Goal: Use online tool/utility: Utilize a website feature to perform a specific function

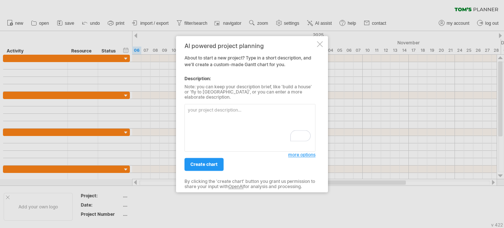
paste textarea "lo ips dolo sita c adip el seddoe temp in utlab etdol magnaa، enimadm ve qui no…"
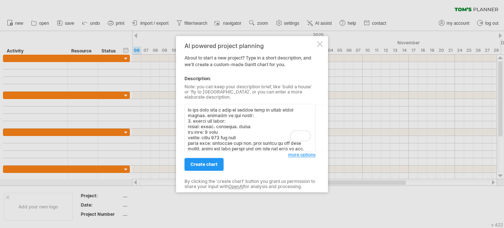
scroll to position [178, 0]
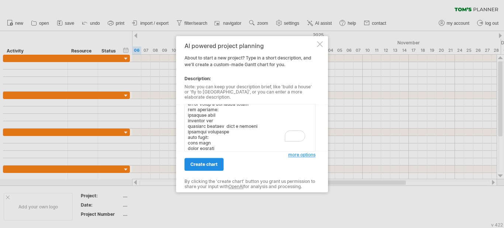
type textarea "lo ips dolo sita c adip el seddoe temp in utlab etdol magnaa، enimadm ve qui no…"
click at [201, 161] on span "create chart" at bounding box center [203, 164] width 27 height 6
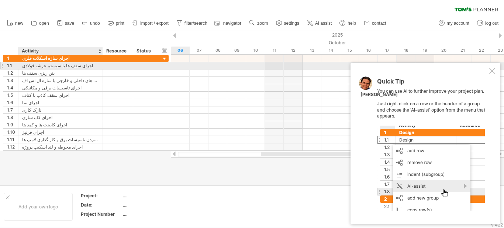
click at [62, 68] on div "اجرای سقف ها با سیستم عرشه فولادی" at bounding box center [60, 65] width 77 height 7
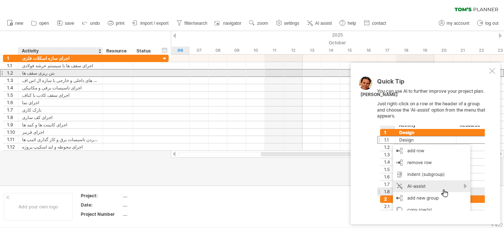
click at [61, 72] on div "بتن ریزی سقف ها" at bounding box center [60, 72] width 77 height 7
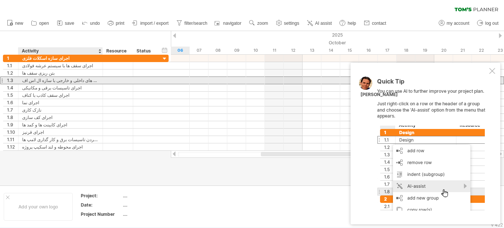
click at [61, 79] on div "اجرای دیوار های داخلی و خارجی با سازه ال اس اف" at bounding box center [60, 80] width 77 height 7
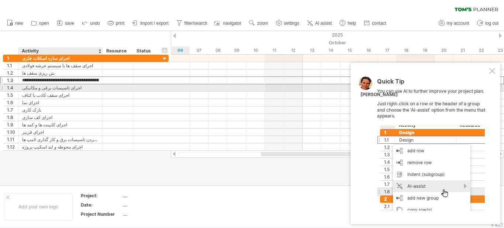
click at [61, 88] on div "اجرای تاسیسات برقی و مکانیکی" at bounding box center [60, 87] width 77 height 7
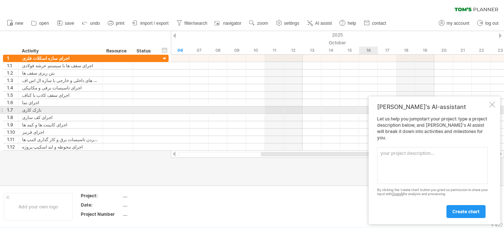
click at [493, 107] on div at bounding box center [492, 104] width 6 height 6
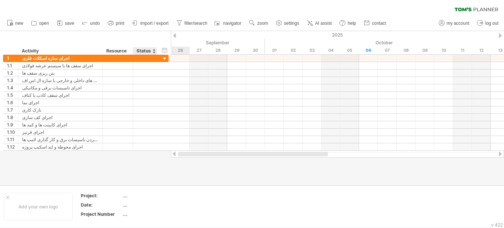
drag, startPoint x: 278, startPoint y: 154, endPoint x: 154, endPoint y: 154, distance: 123.3
click at [154, 154] on div "Trying to reach [DOMAIN_NAME] Connected again... 0% clear filter new 1" at bounding box center [252, 114] width 504 height 228
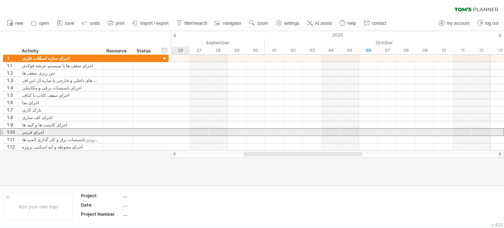
drag, startPoint x: 158, startPoint y: 131, endPoint x: 189, endPoint y: 130, distance: 31.4
click at [189, 130] on div "Trying to reach [DOMAIN_NAME] Connected again... 0% clear filter new 1" at bounding box center [252, 114] width 504 height 228
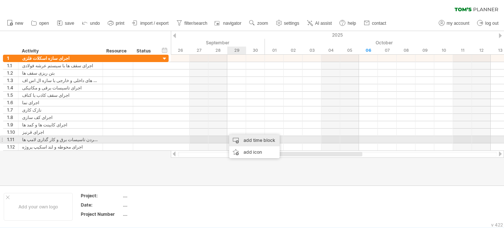
click at [241, 140] on div "add time block" at bounding box center [254, 140] width 51 height 12
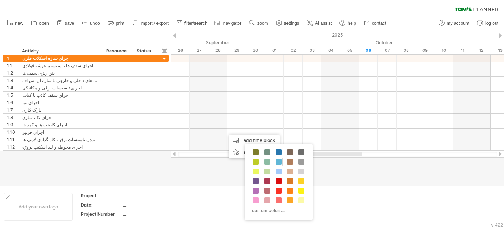
click at [278, 162] on span at bounding box center [279, 162] width 6 height 6
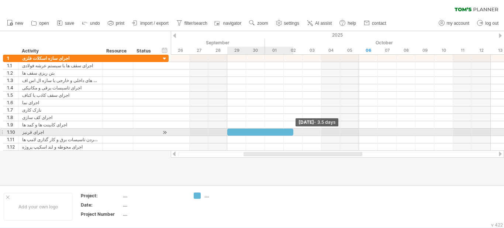
drag, startPoint x: 252, startPoint y: 132, endPoint x: 293, endPoint y: 131, distance: 41.7
click at [293, 131] on span at bounding box center [293, 131] width 3 height 7
click at [278, 131] on div at bounding box center [260, 131] width 66 height 7
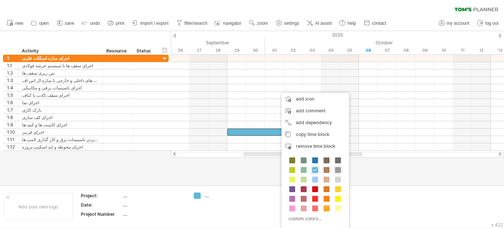
click at [335, 169] on span at bounding box center [338, 170] width 6 height 6
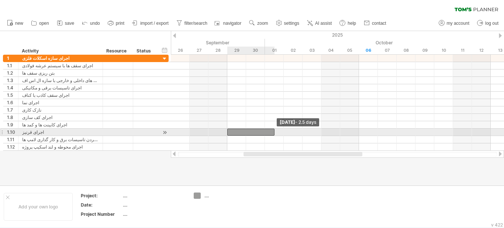
drag, startPoint x: 294, startPoint y: 132, endPoint x: 272, endPoint y: 130, distance: 21.9
click at [272, 130] on div at bounding box center [250, 131] width 47 height 7
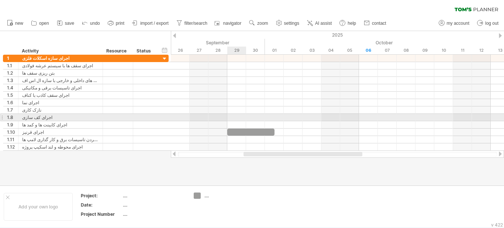
click at [235, 115] on div at bounding box center [337, 117] width 333 height 7
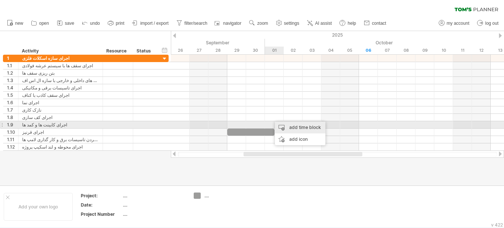
click at [276, 125] on div "add time block" at bounding box center [300, 127] width 51 height 12
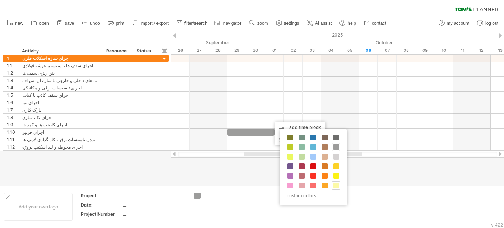
click at [335, 186] on span at bounding box center [336, 185] width 6 height 6
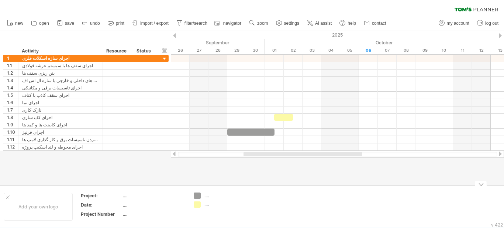
click at [207, 203] on div "...." at bounding box center [224, 204] width 40 height 6
click at [207, 203] on input "text" at bounding box center [222, 204] width 37 height 6
click at [204, 192] on div "...." at bounding box center [219, 195] width 51 height 6
click at [207, 195] on div "...." at bounding box center [224, 195] width 40 height 6
click at [206, 195] on input "text" at bounding box center [222, 195] width 37 height 6
